Goal: Task Accomplishment & Management: Use online tool/utility

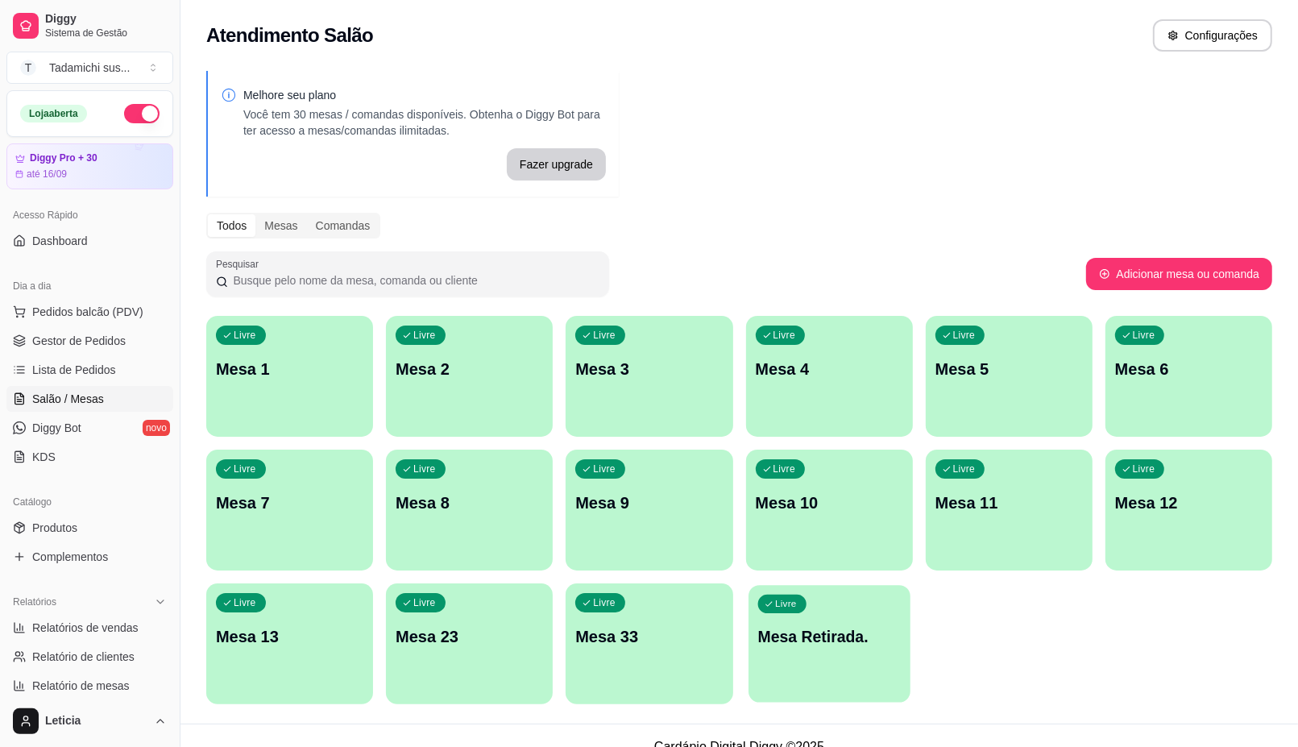
click at [838, 661] on div "Livre Mesa Retirada." at bounding box center [829, 634] width 162 height 98
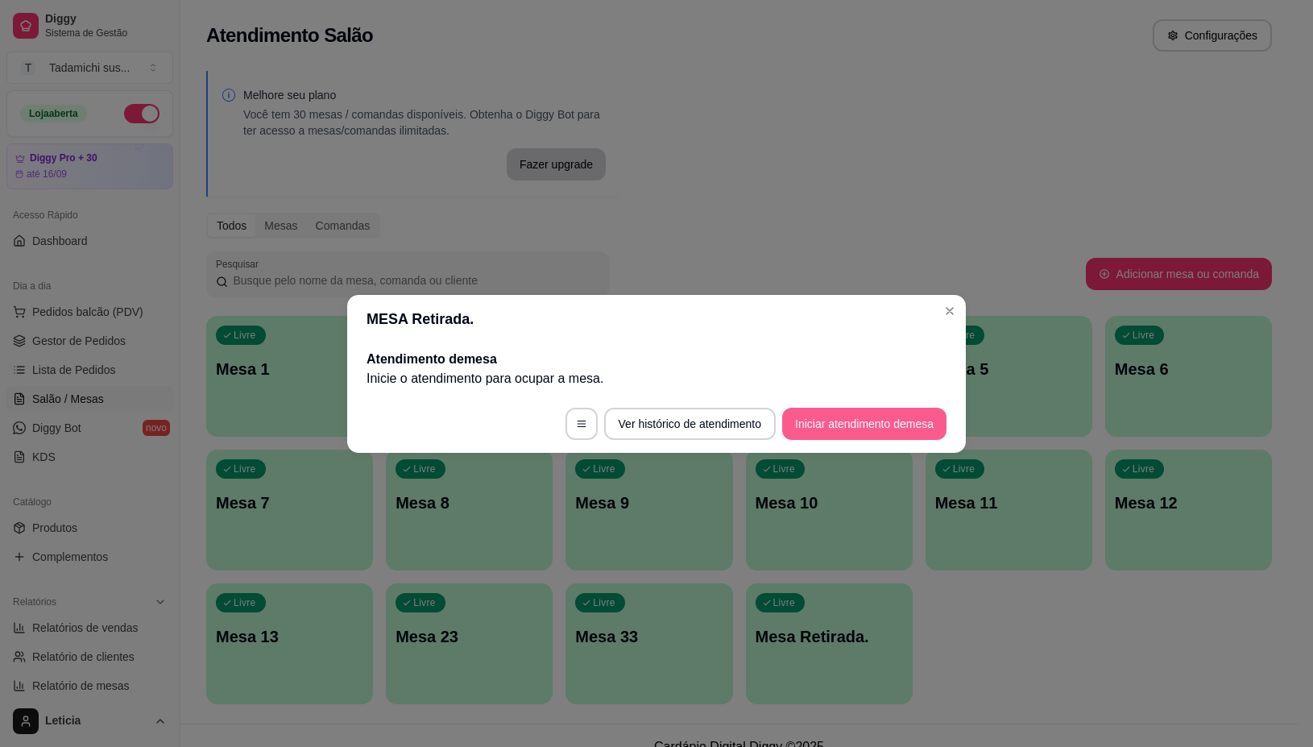
click at [835, 429] on button "Iniciar atendimento de mesa" at bounding box center [864, 424] width 164 height 32
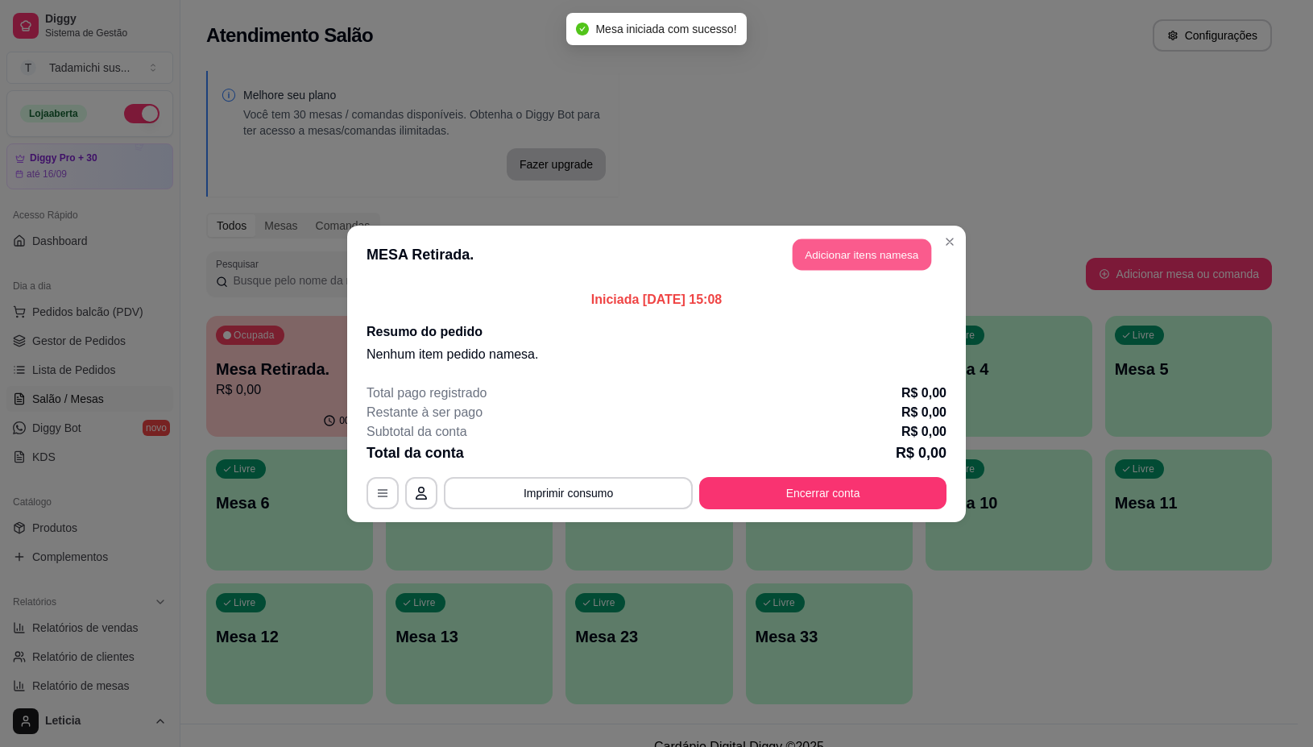
click at [811, 255] on button "Adicionar itens na mesa" at bounding box center [862, 253] width 139 height 31
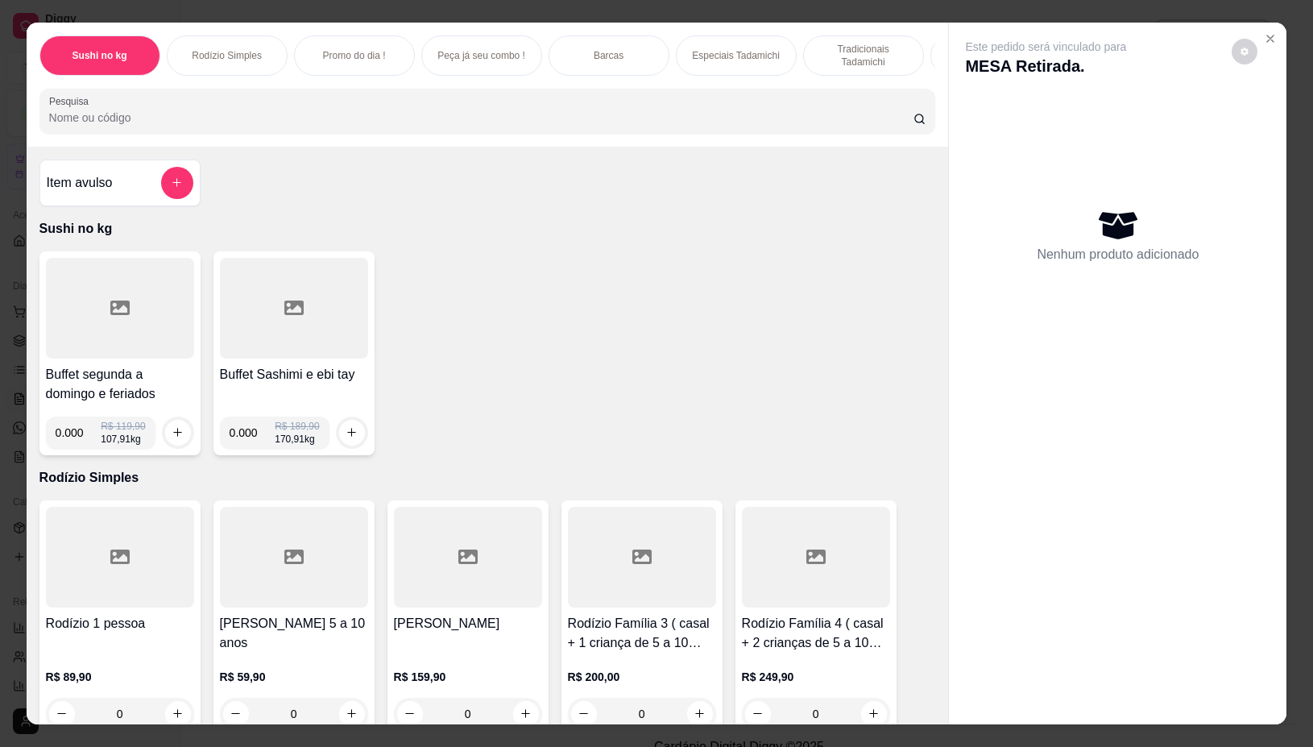
click at [181, 313] on div at bounding box center [120, 308] width 148 height 101
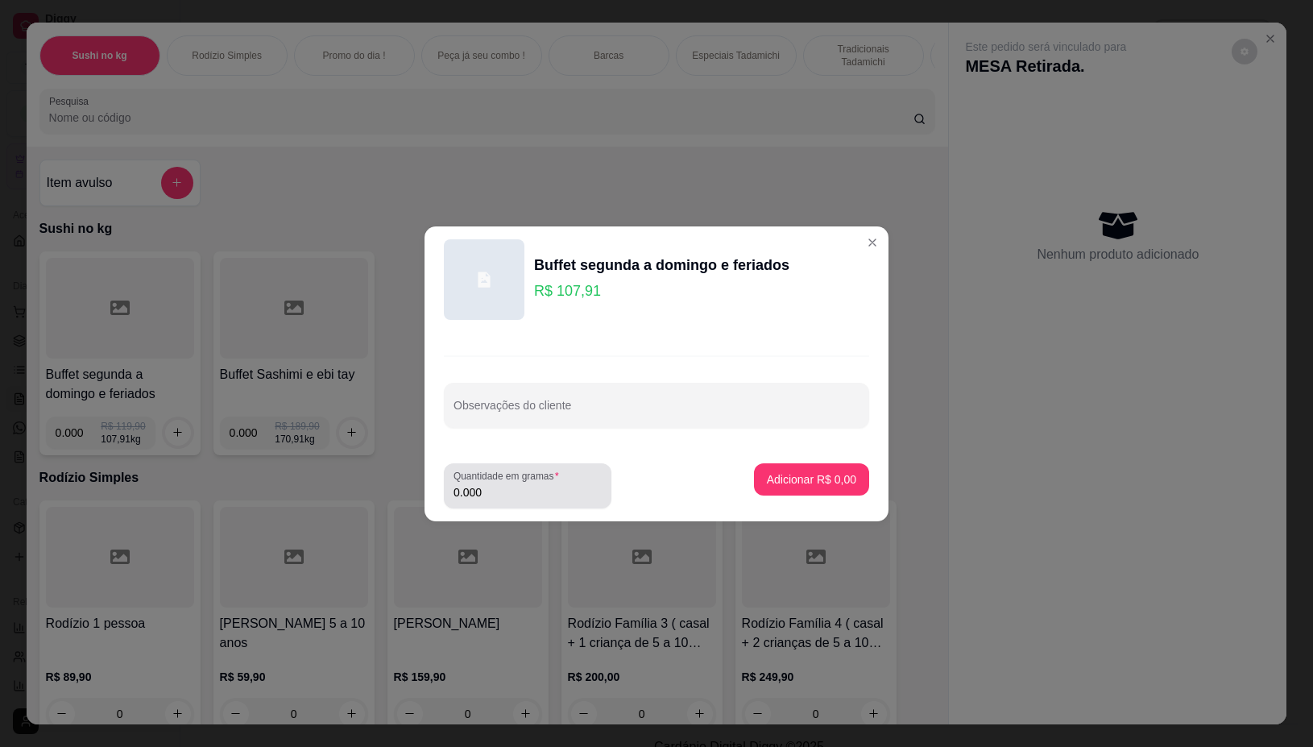
click at [524, 487] on input "0.000" at bounding box center [528, 492] width 148 height 16
type input "0.512"
click at [822, 476] on p "Adicionar R$ 55,25" at bounding box center [808, 479] width 96 height 16
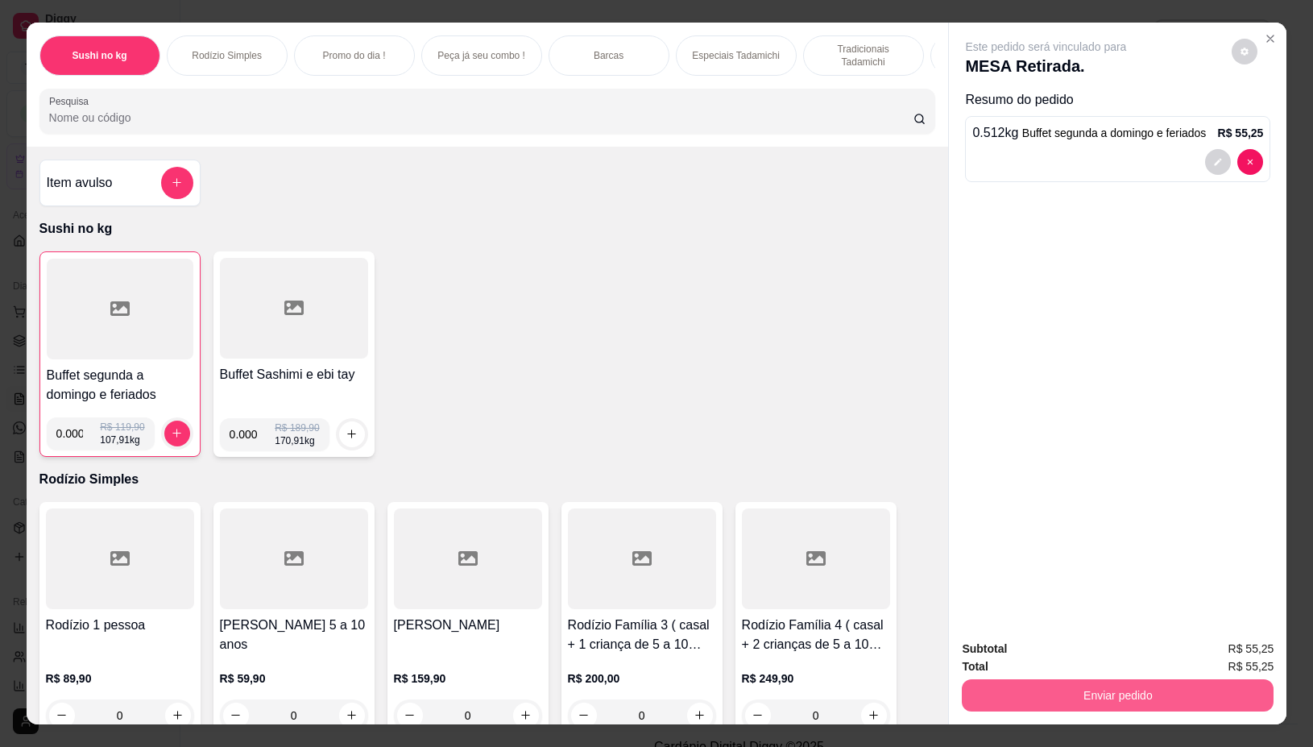
click at [1192, 679] on button "Enviar pedido" at bounding box center [1118, 695] width 312 height 32
click at [1096, 679] on button "Enviar pedido" at bounding box center [1118, 695] width 312 height 32
click at [1059, 652] on button "Não registrar e enviar pedido" at bounding box center [1064, 648] width 168 height 31
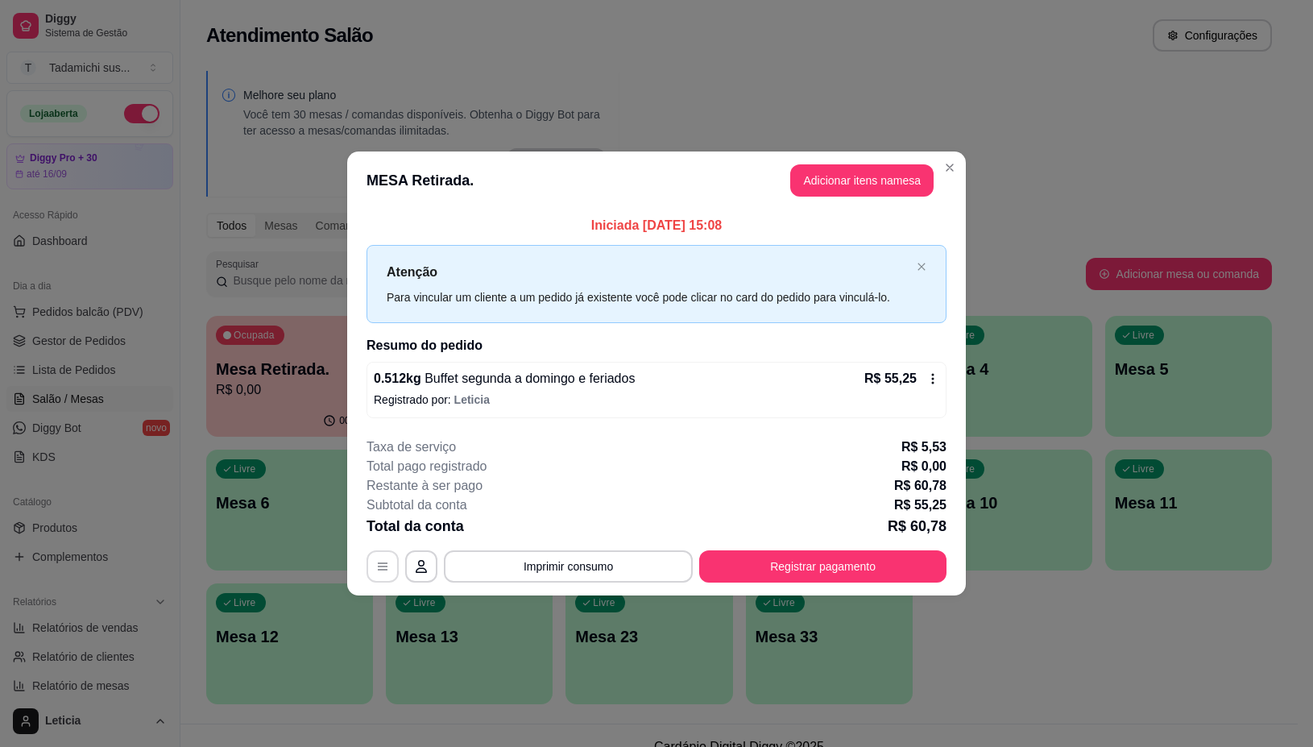
click at [388, 568] on icon "button" at bounding box center [382, 566] width 13 height 13
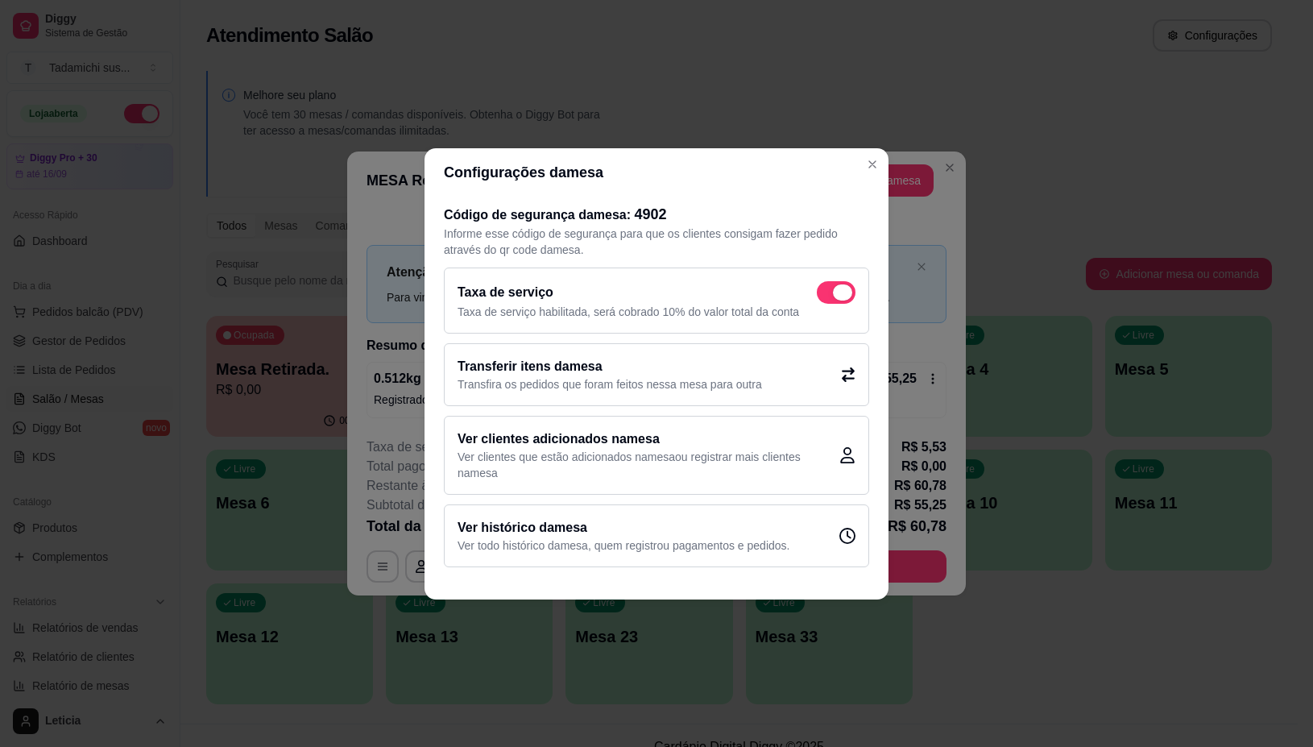
click at [830, 288] on span at bounding box center [836, 292] width 39 height 23
click at [826, 295] on input "checkbox" at bounding box center [821, 300] width 10 height 10
checkbox input "false"
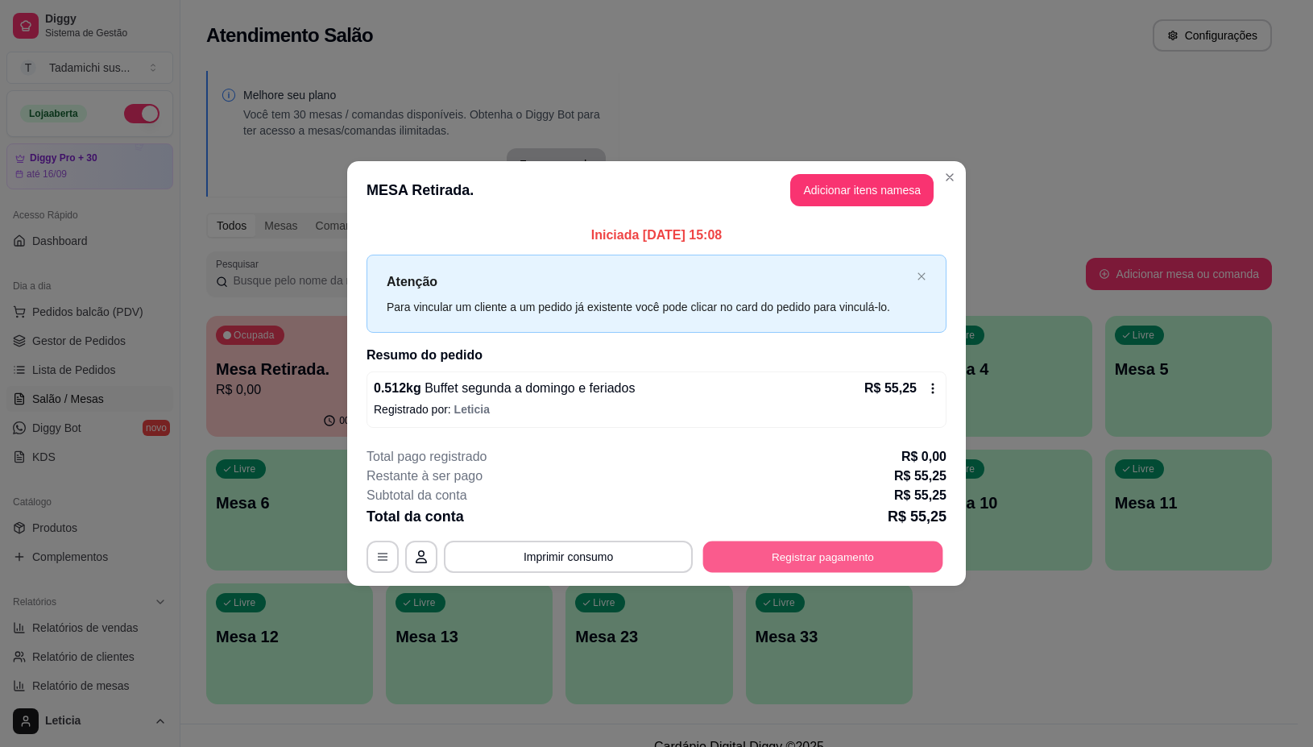
click at [866, 558] on button "Registrar pagamento" at bounding box center [823, 556] width 240 height 31
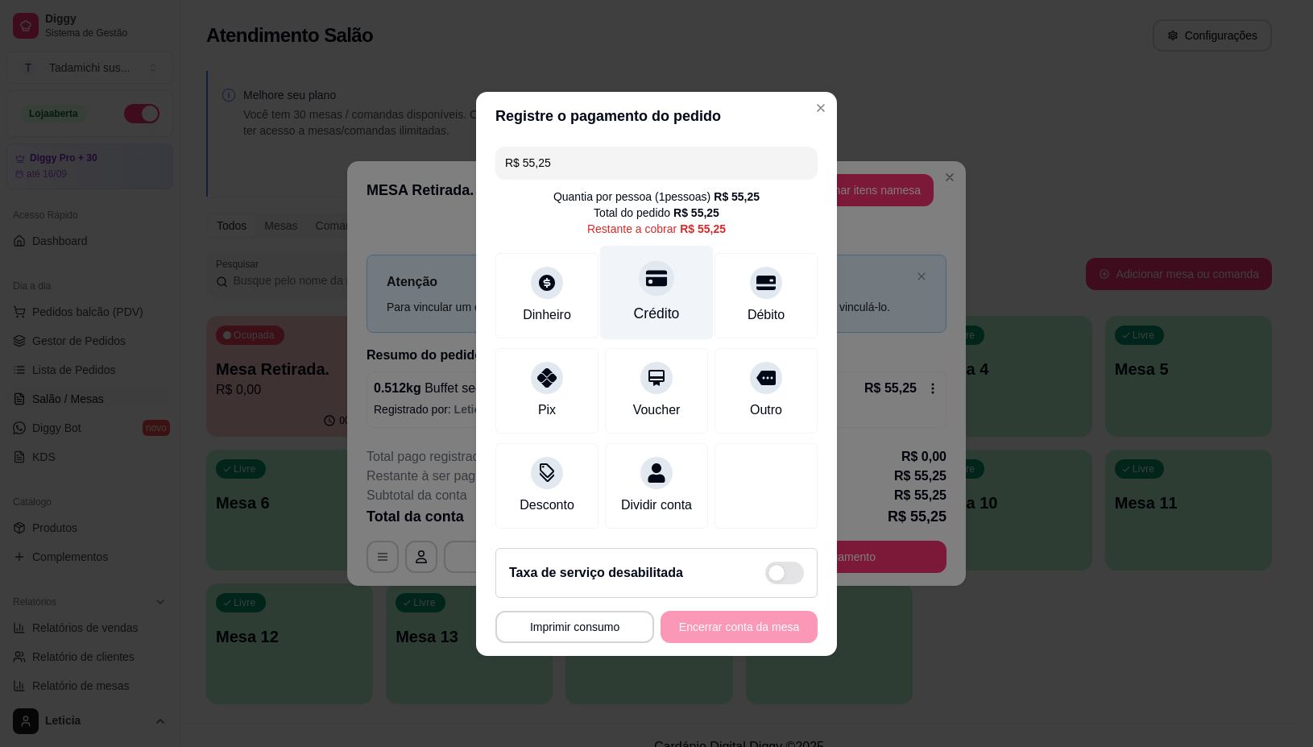
click at [652, 288] on div "Crédito" at bounding box center [657, 292] width 114 height 94
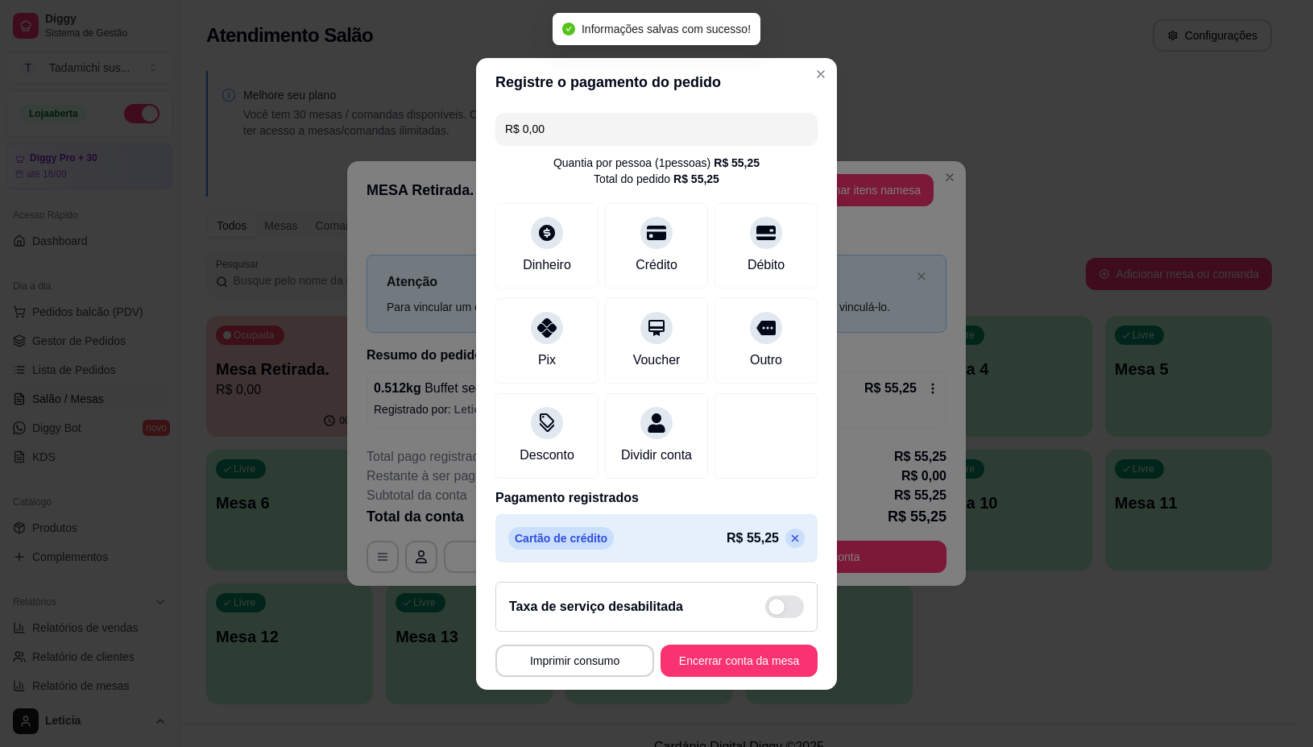
type input "R$ 0,00"
click at [590, 665] on button "Imprimir consumo" at bounding box center [575, 659] width 154 height 31
click at [620, 597] on div "Escolha a impressora IMPRESSORA IMPRESSORA HAYOM" at bounding box center [568, 606] width 140 height 87
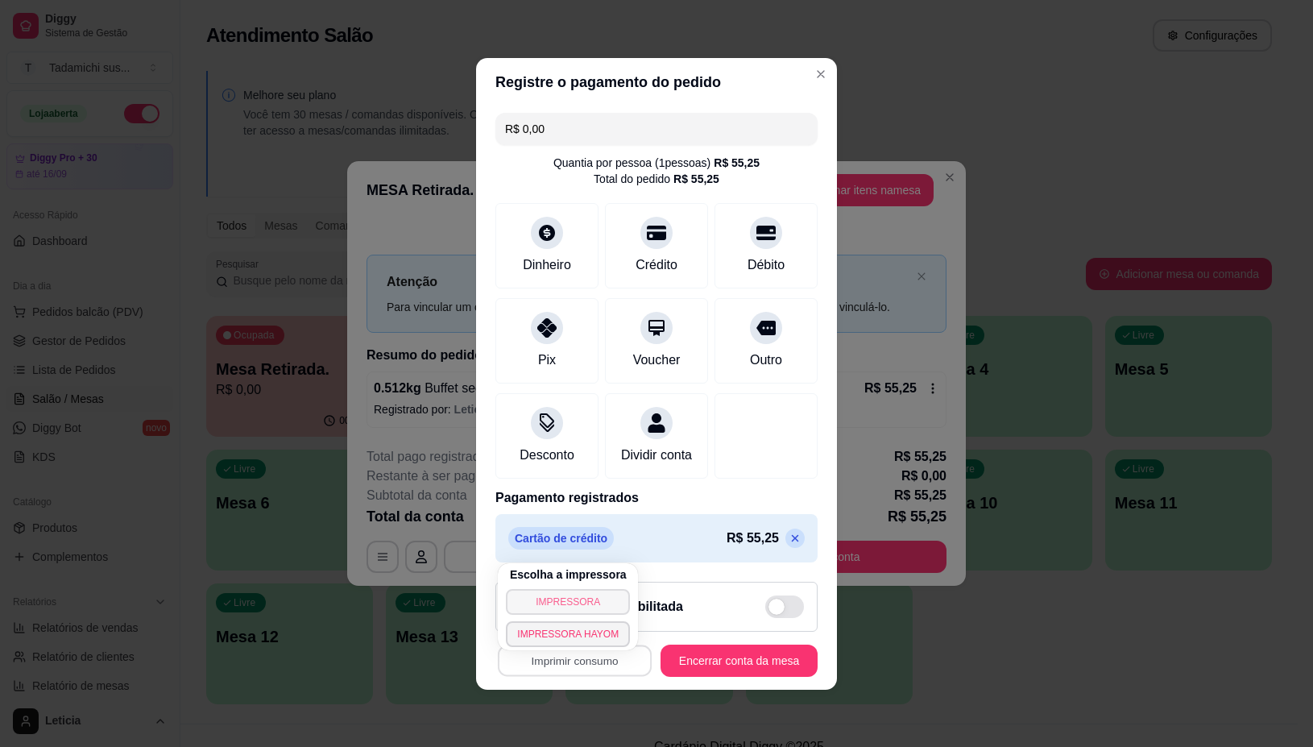
click at [596, 599] on button "IMPRESSORA" at bounding box center [568, 602] width 124 height 26
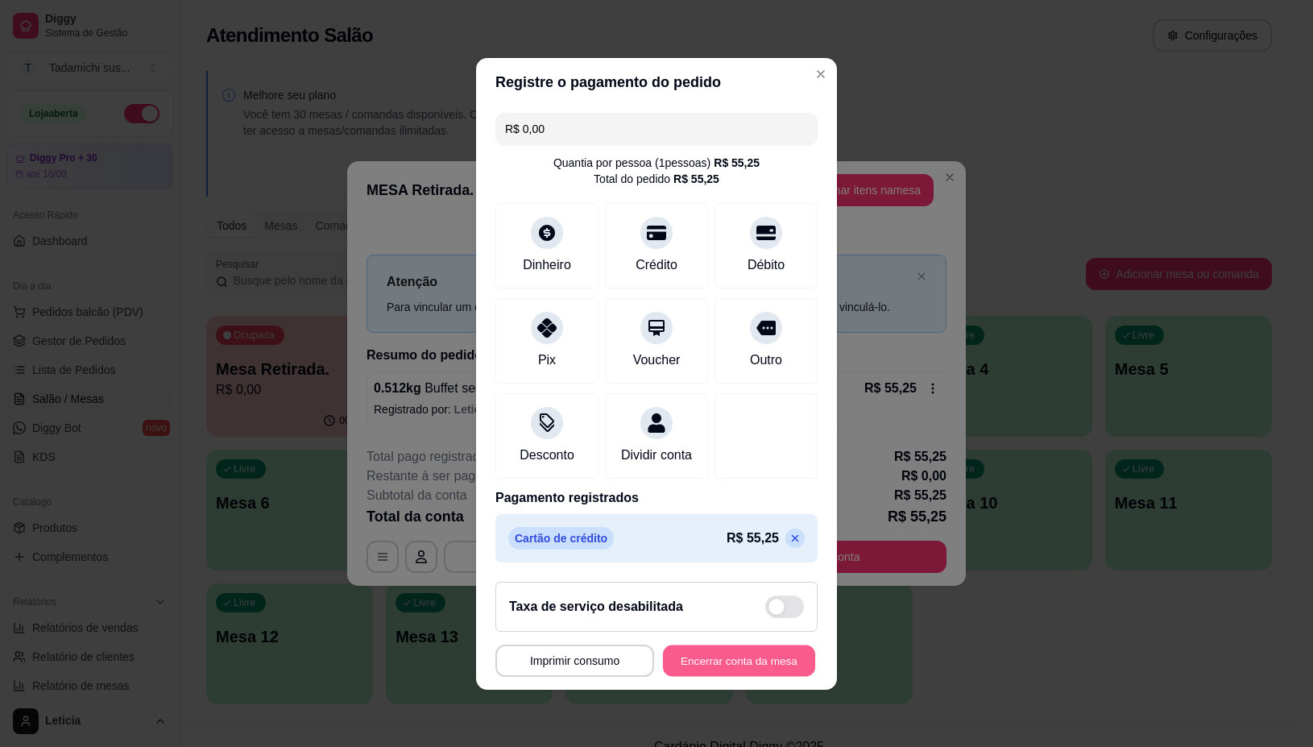
click at [715, 669] on button "Encerrar conta da mesa" at bounding box center [739, 659] width 152 height 31
